Goal: Information Seeking & Learning: Learn about a topic

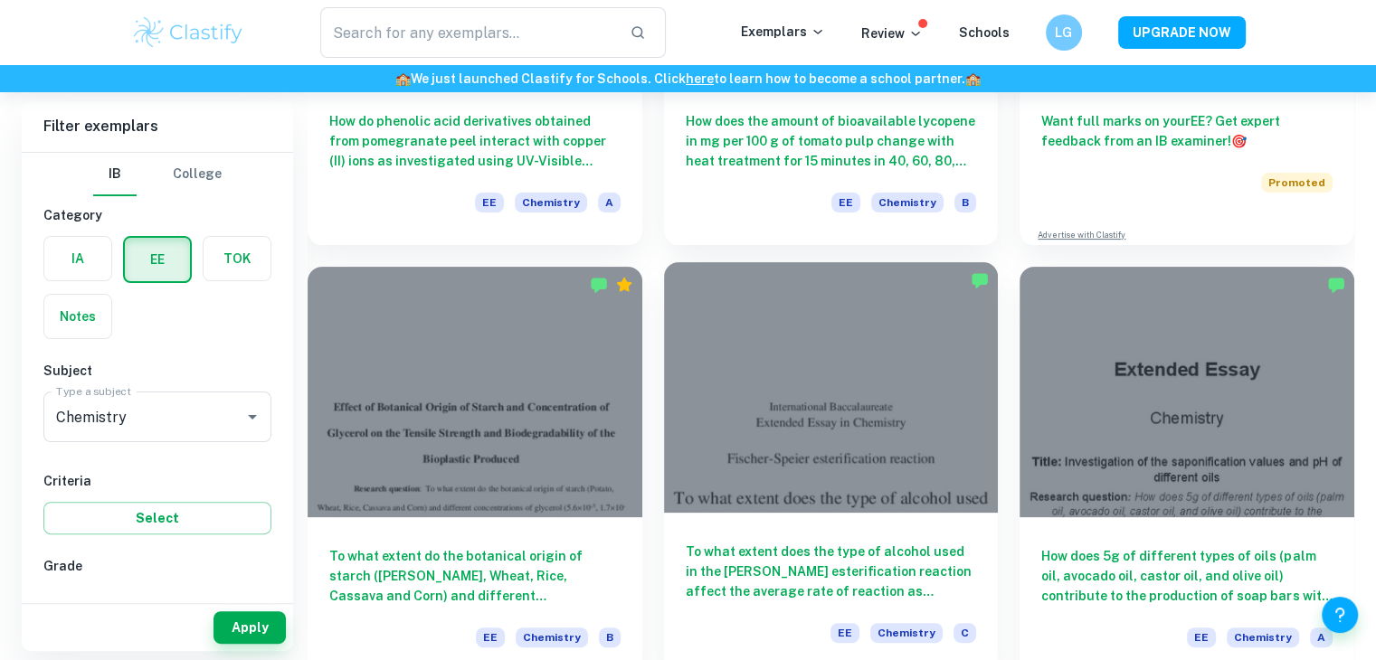
scroll to position [398, 0]
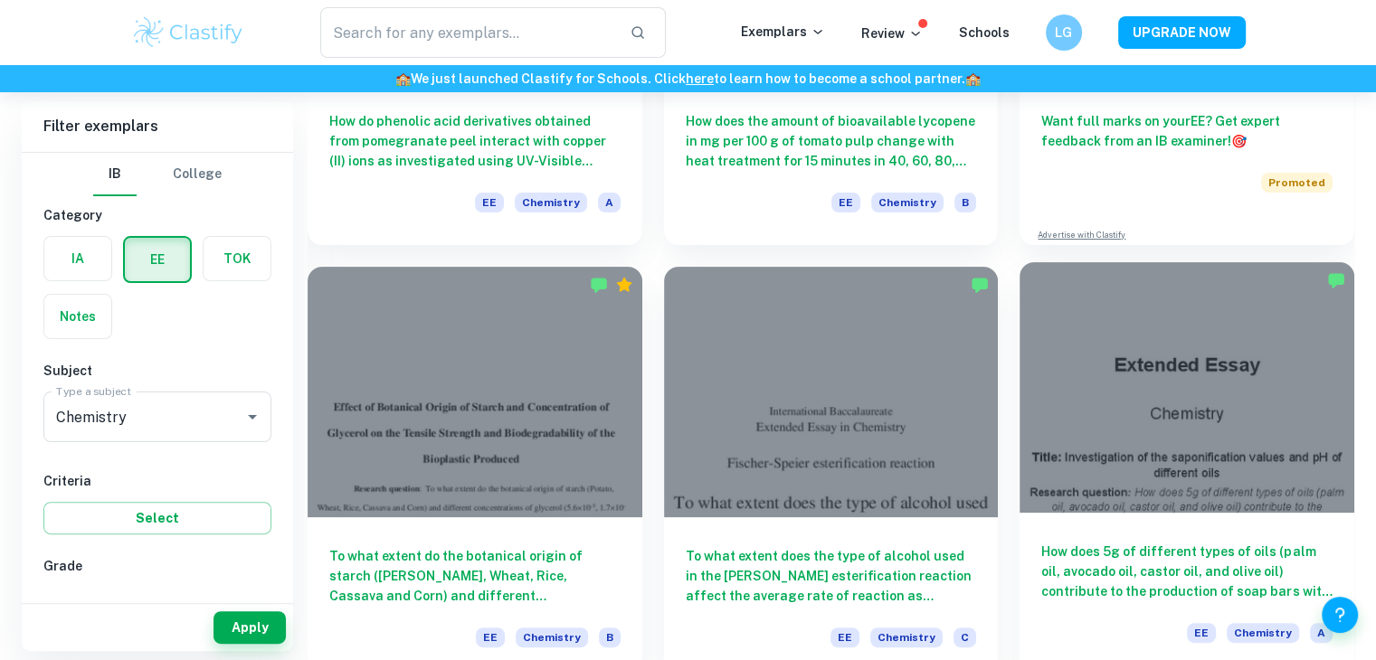
click at [1099, 379] on div at bounding box center [1186, 387] width 335 height 251
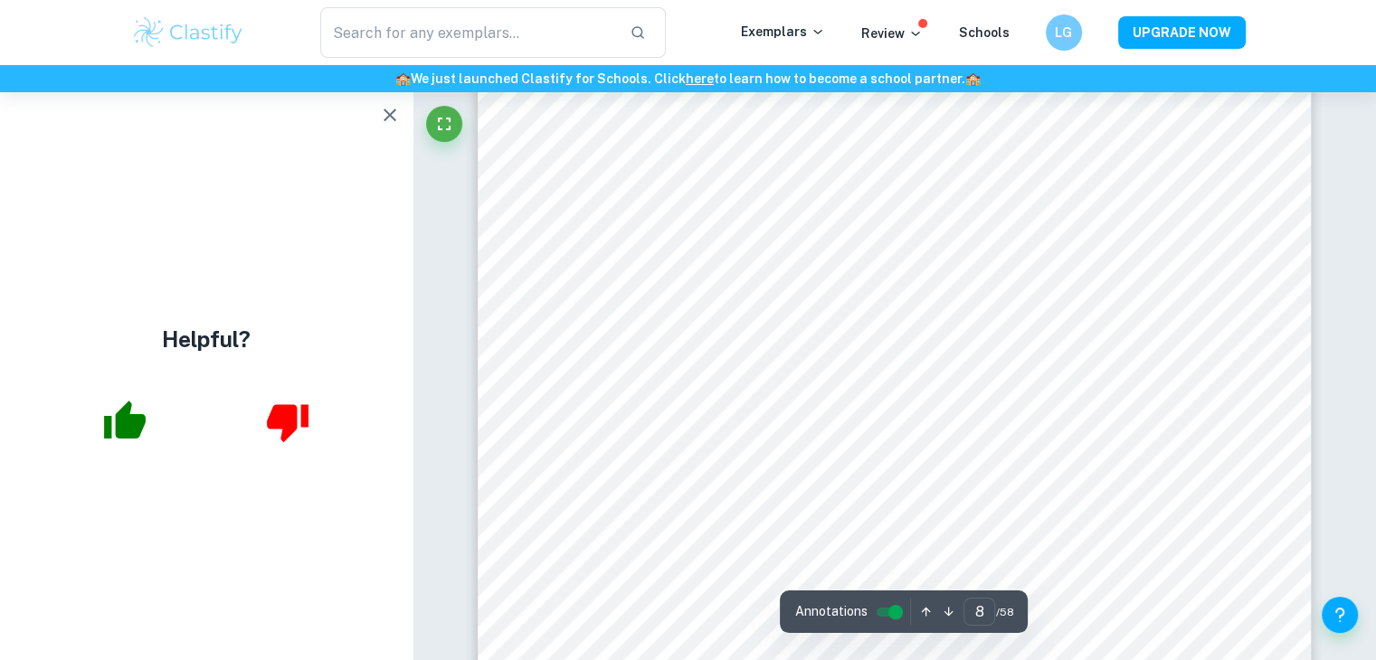
scroll to position [8274, 0]
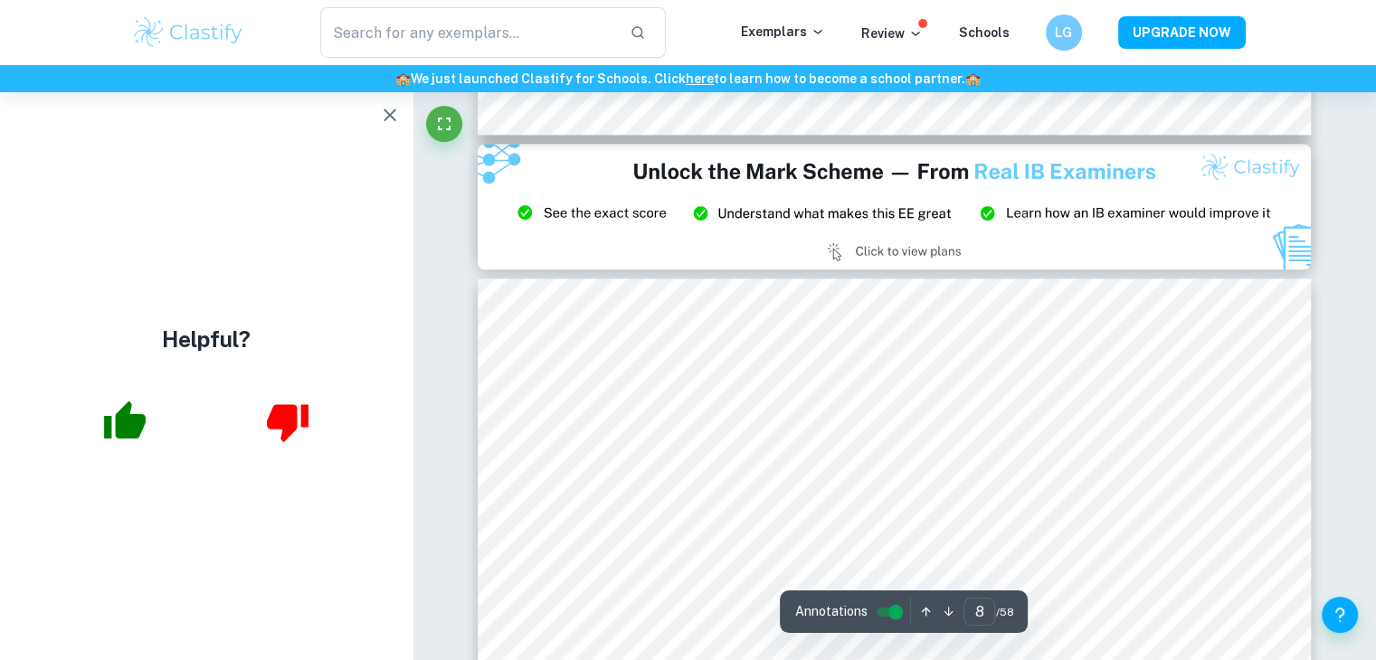
type input "9"
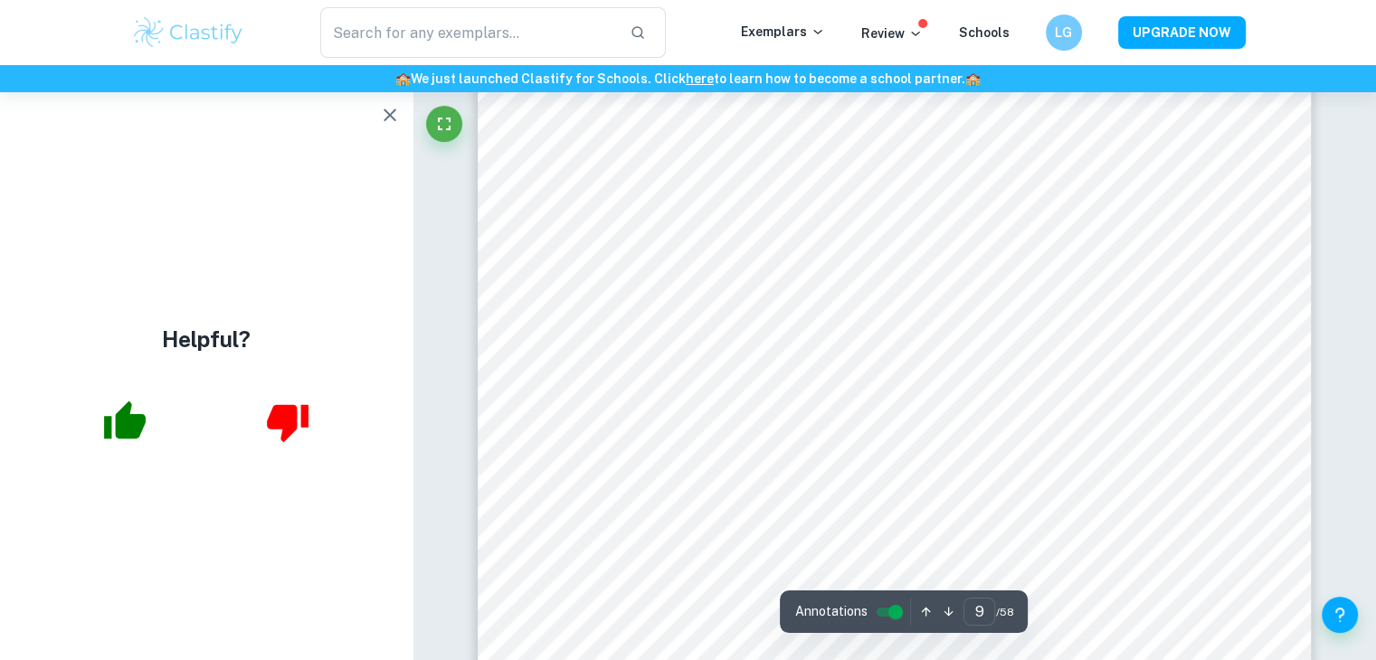
scroll to position [9289, 0]
